Goal: Information Seeking & Learning: Find specific fact

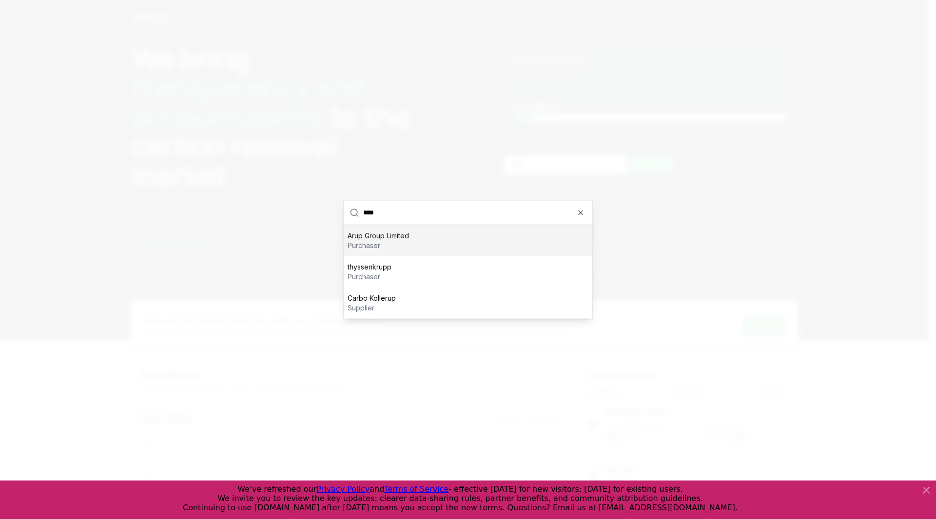
type input "****"
click at [394, 237] on p "Arup Group Limited" at bounding box center [378, 236] width 61 height 10
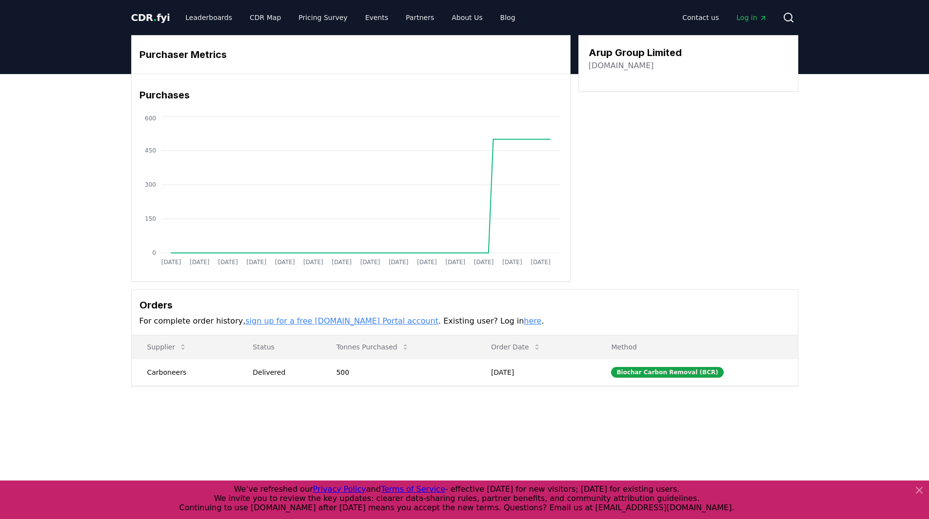
click at [610, 69] on link "[DOMAIN_NAME]" at bounding box center [621, 66] width 65 height 12
drag, startPoint x: 708, startPoint y: 54, endPoint x: 590, endPoint y: 53, distance: 118.5
click at [590, 53] on div "Arup Group Limited [DOMAIN_NAME]" at bounding box center [688, 58] width 199 height 26
copy h3 "Arup Group Limited"
drag, startPoint x: 653, startPoint y: 73, endPoint x: 594, endPoint y: 67, distance: 59.3
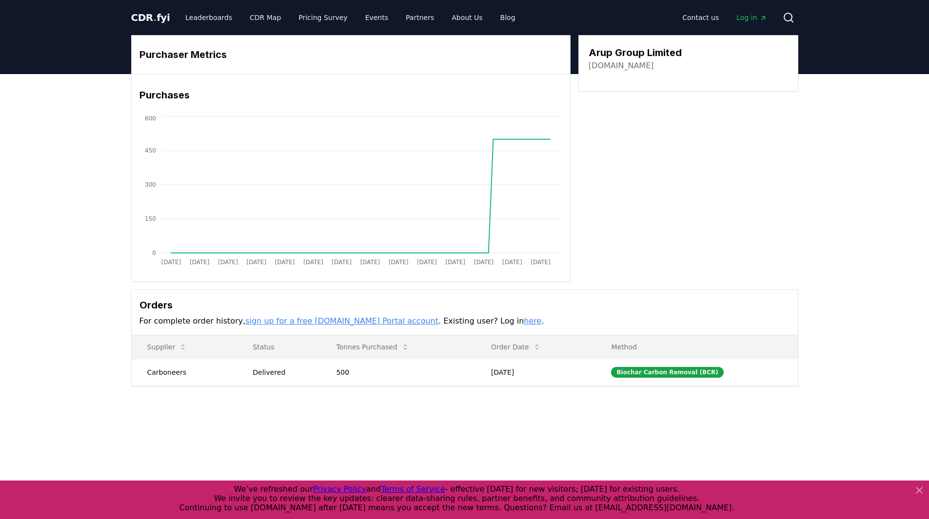
click at [594, 67] on div "Arup Group Limited [DOMAIN_NAME]" at bounding box center [688, 63] width 220 height 57
drag, startPoint x: 628, startPoint y: 65, endPoint x: 589, endPoint y: 67, distance: 39.5
click at [589, 67] on div "[DOMAIN_NAME]" at bounding box center [635, 66] width 93 height 12
click at [608, 66] on link "[DOMAIN_NAME]" at bounding box center [621, 66] width 65 height 12
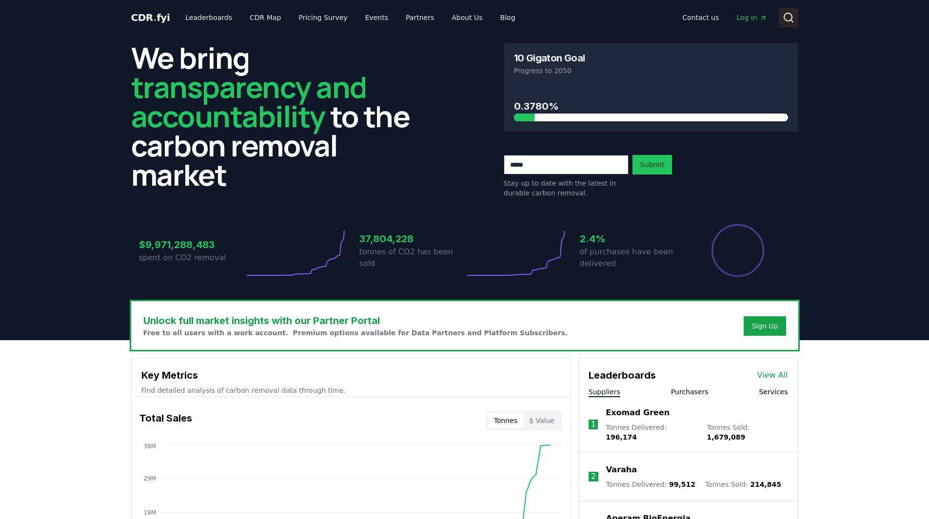
drag, startPoint x: 0, startPoint y: 0, endPoint x: 789, endPoint y: 21, distance: 789.3
click at [789, 21] on circle at bounding box center [788, 17] width 8 height 8
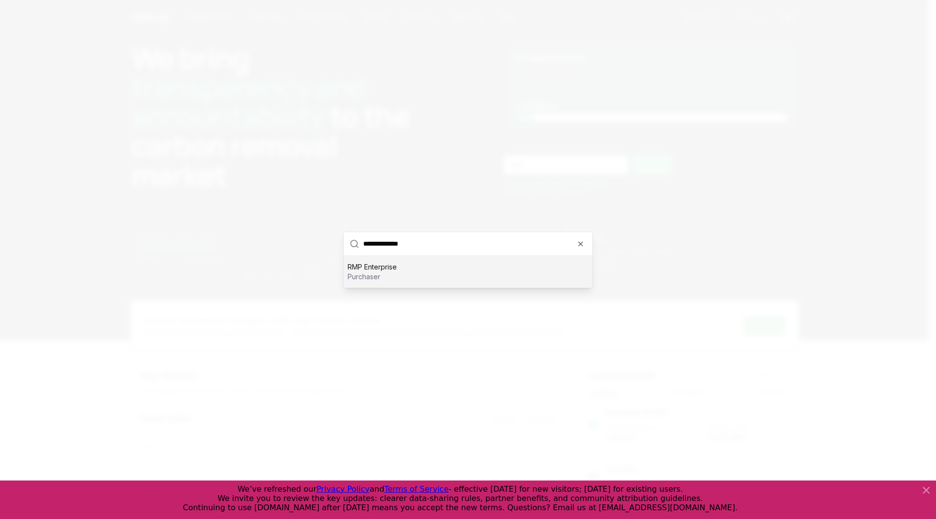
type input "**********"
click at [383, 285] on div "RMP Enterprise purchaser" at bounding box center [468, 271] width 249 height 31
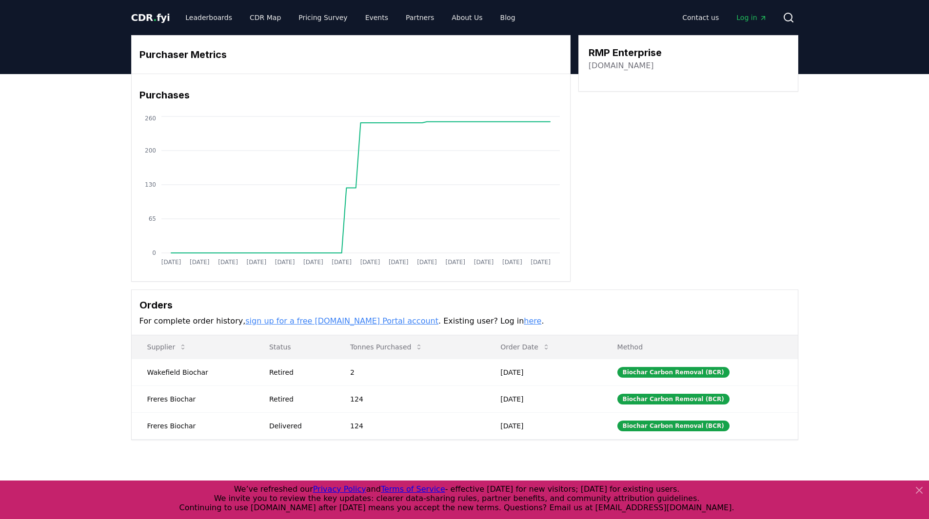
click at [629, 66] on link "rmpenterprise.co.uk" at bounding box center [621, 66] width 65 height 12
click at [784, 17] on circle at bounding box center [788, 17] width 8 height 8
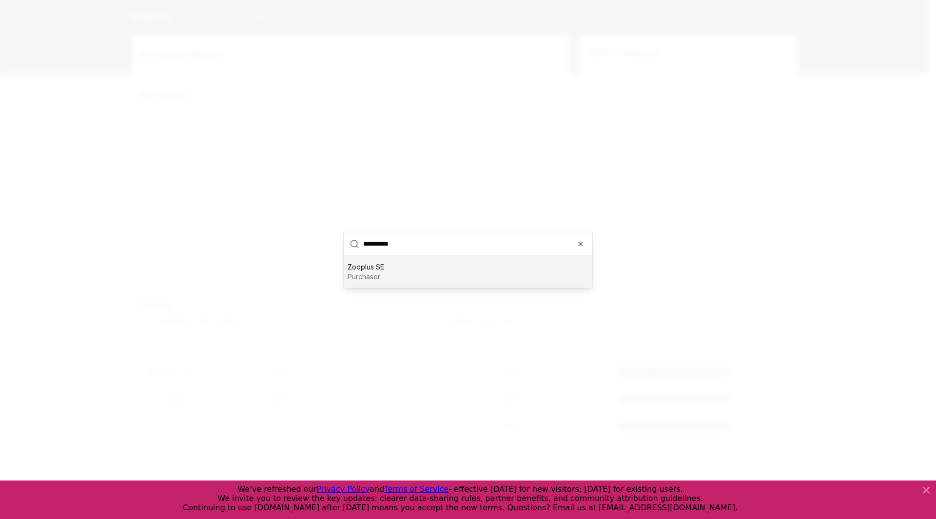
type input "**********"
click at [395, 273] on div "Zooplus SE purchaser" at bounding box center [468, 271] width 249 height 31
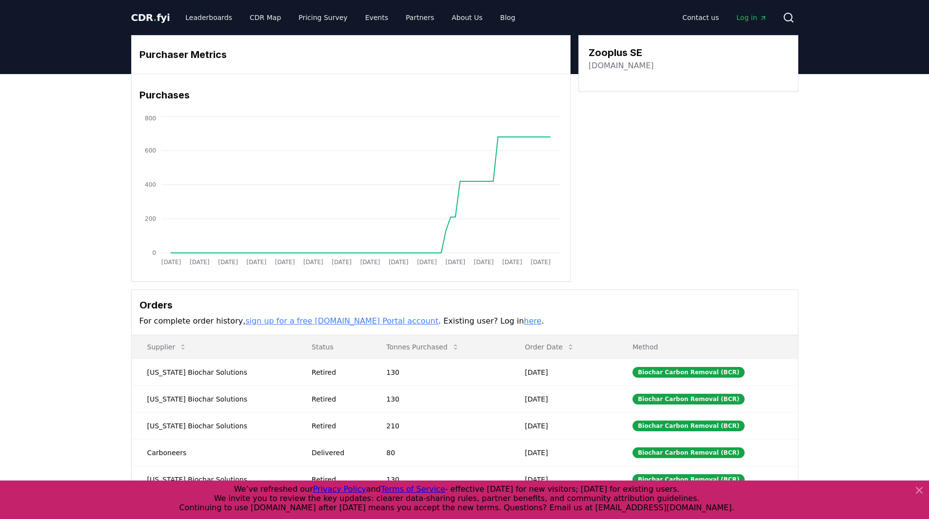
click at [610, 61] on link "corporate.zooplus.com" at bounding box center [621, 66] width 65 height 12
drag, startPoint x: 665, startPoint y: 50, endPoint x: 585, endPoint y: 47, distance: 80.1
click at [585, 47] on div "Zooplus SE corporate.zooplus.com" at bounding box center [688, 63] width 220 height 57
copy h3 "Zooplus SE"
click at [784, 15] on icon at bounding box center [789, 18] width 12 height 12
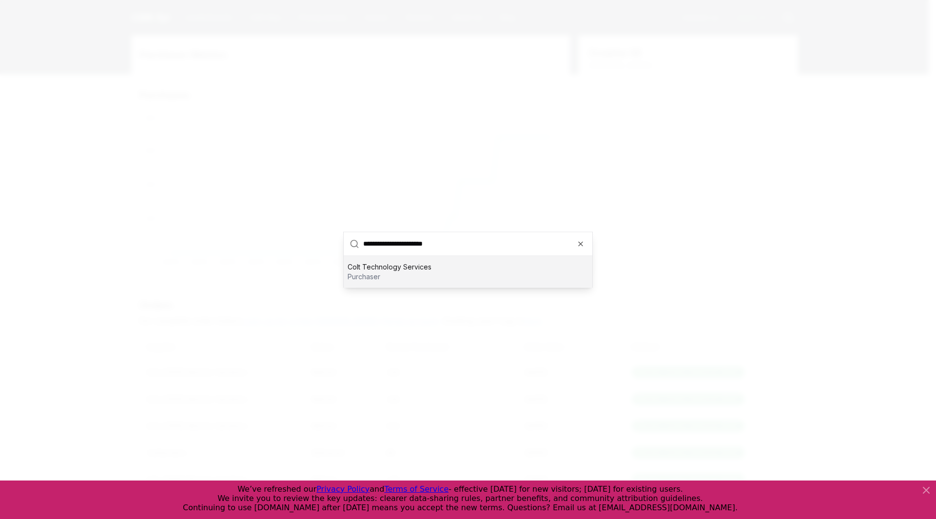
type input "**********"
click at [409, 272] on p "purchaser" at bounding box center [390, 277] width 84 height 10
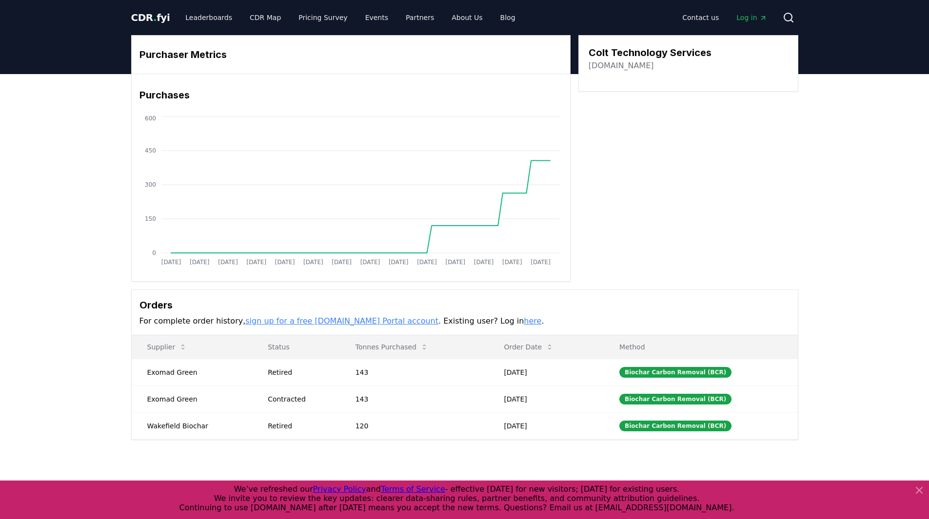
click at [601, 67] on link "colt.net" at bounding box center [621, 66] width 65 height 12
